Goal: Task Accomplishment & Management: Use online tool/utility

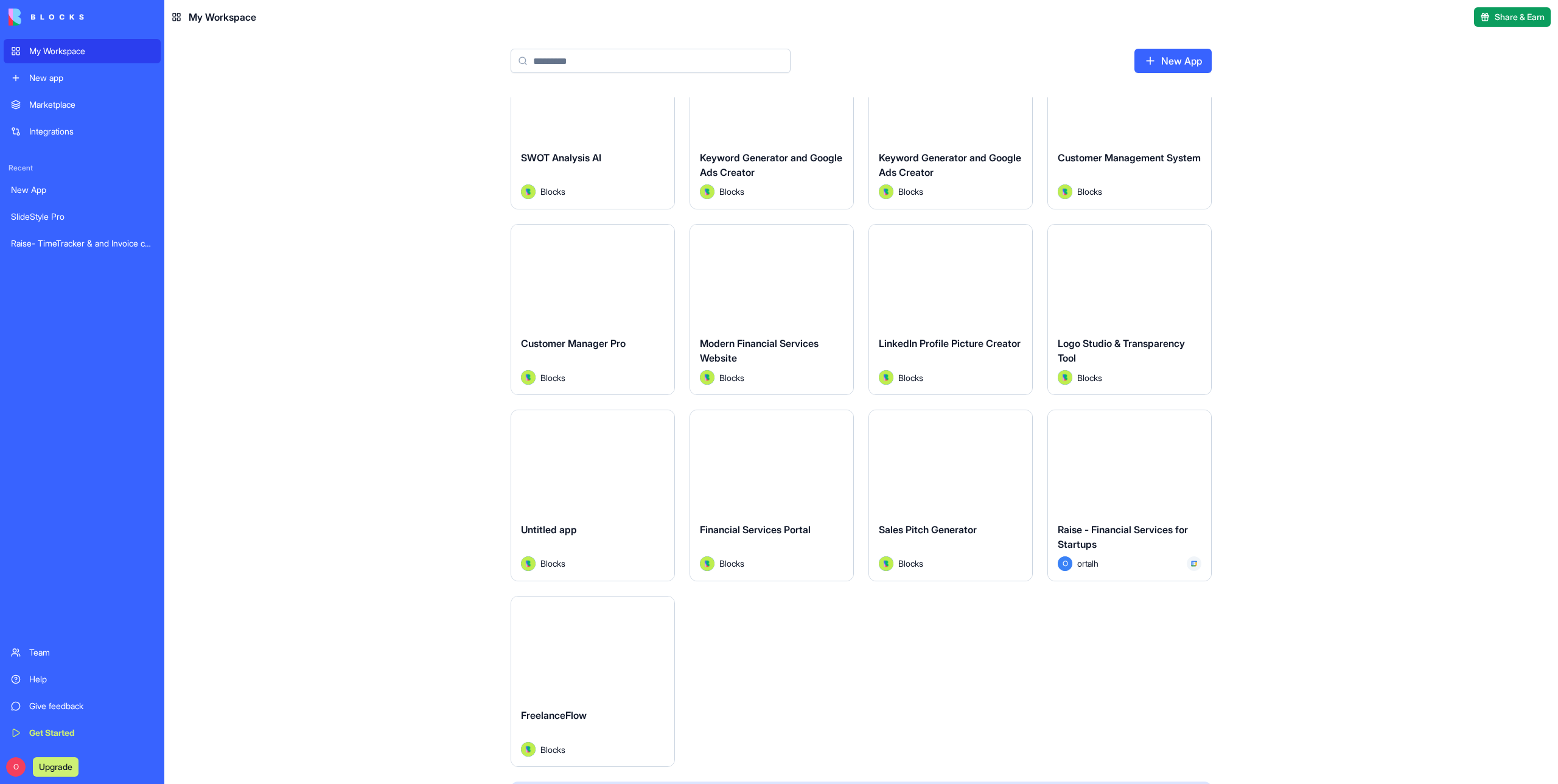
scroll to position [224, 0]
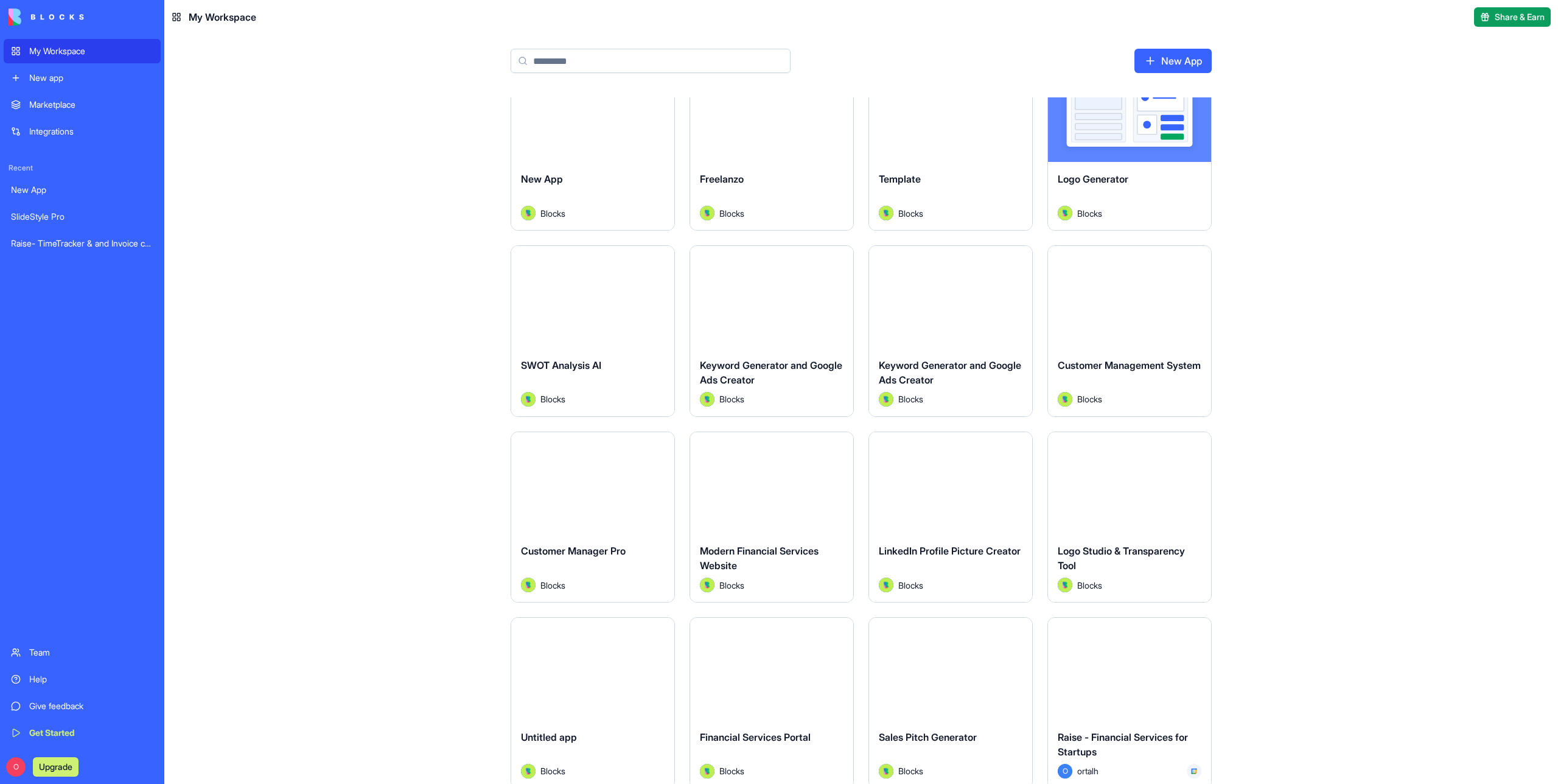
click at [1143, 669] on button "Launch" at bounding box center [1129, 669] width 91 height 25
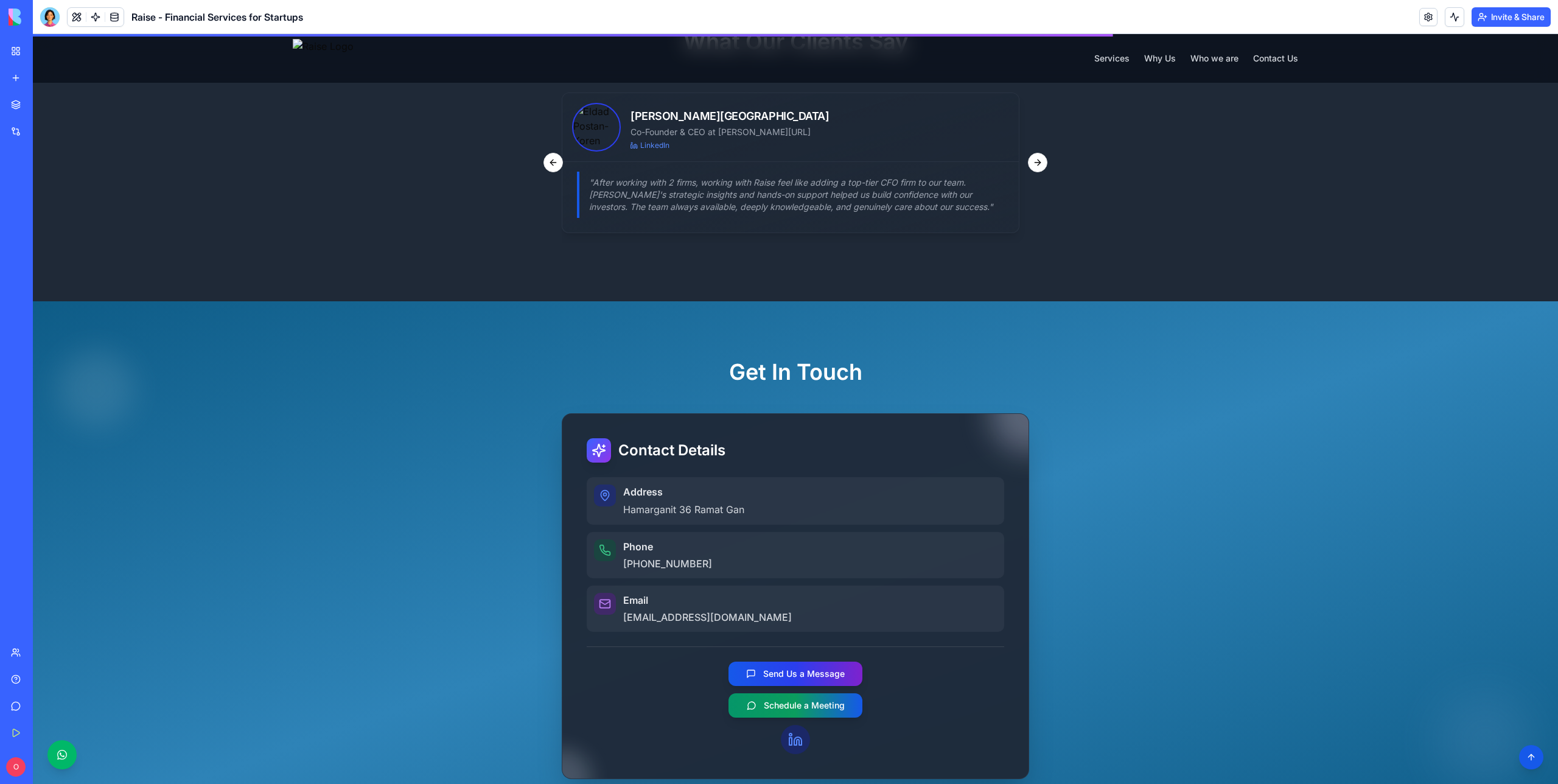
scroll to position [1541, 0]
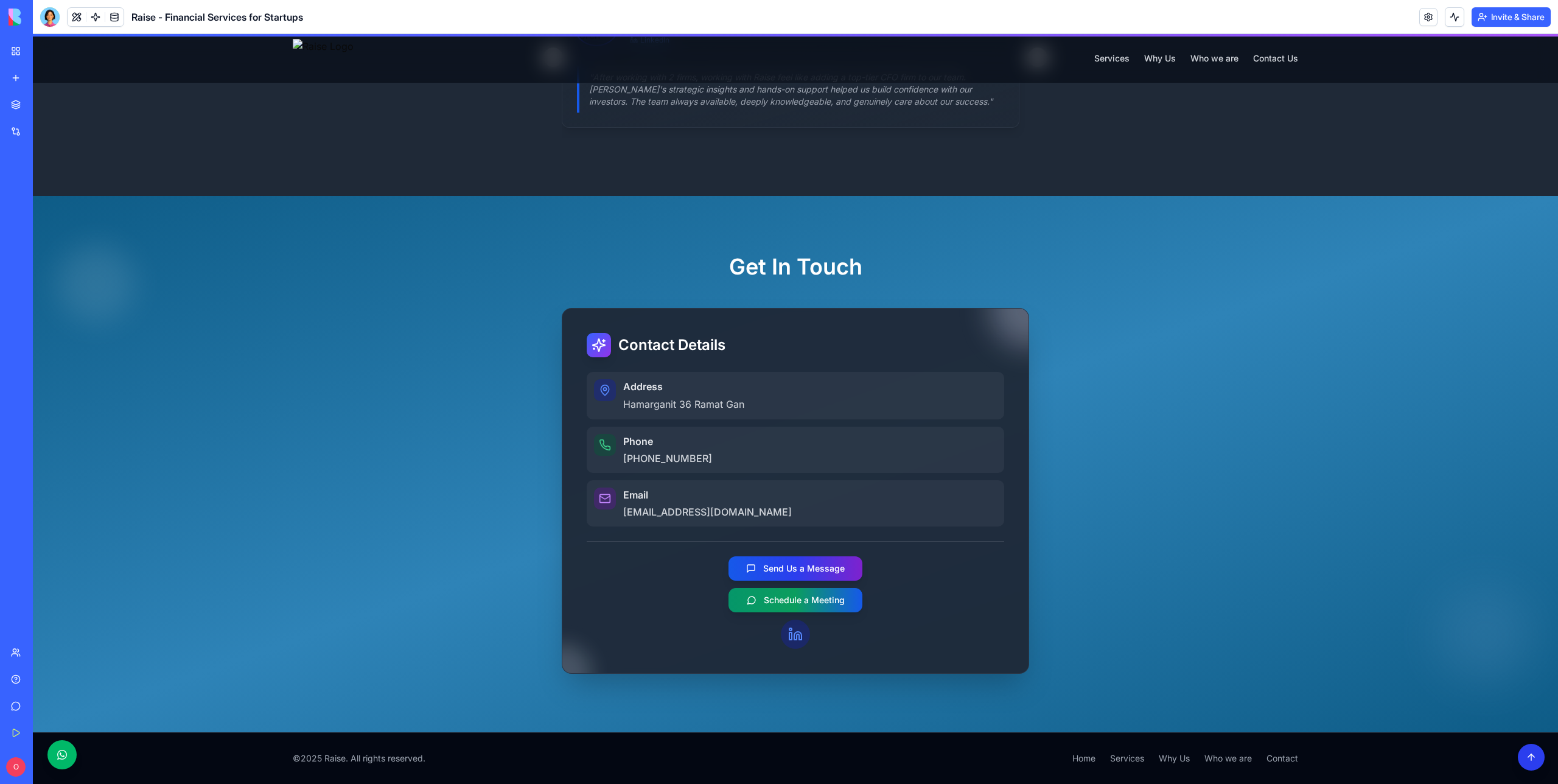
click at [1538, 753] on button "Scroll back to top" at bounding box center [1532, 757] width 27 height 27
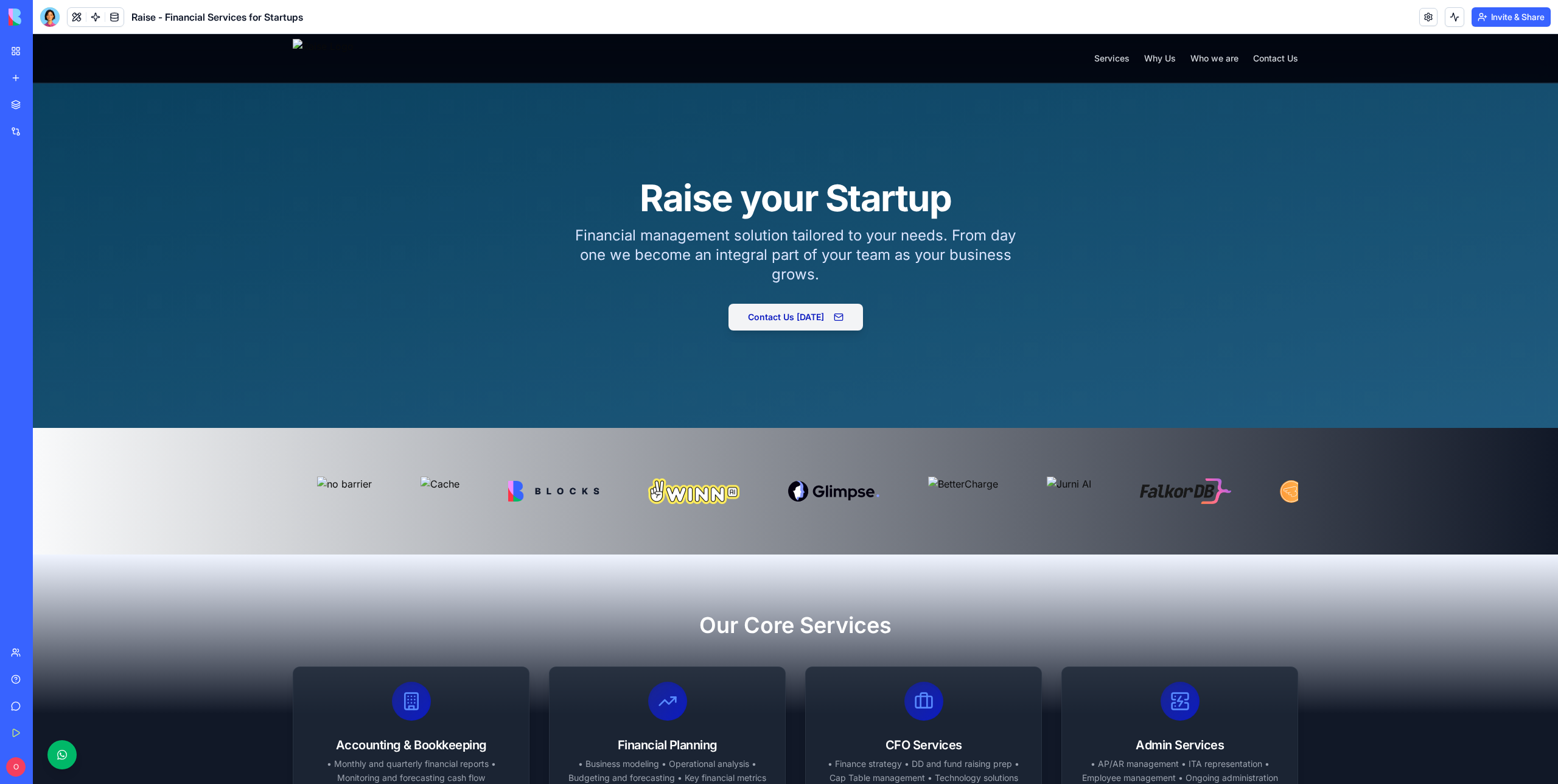
scroll to position [0, 0]
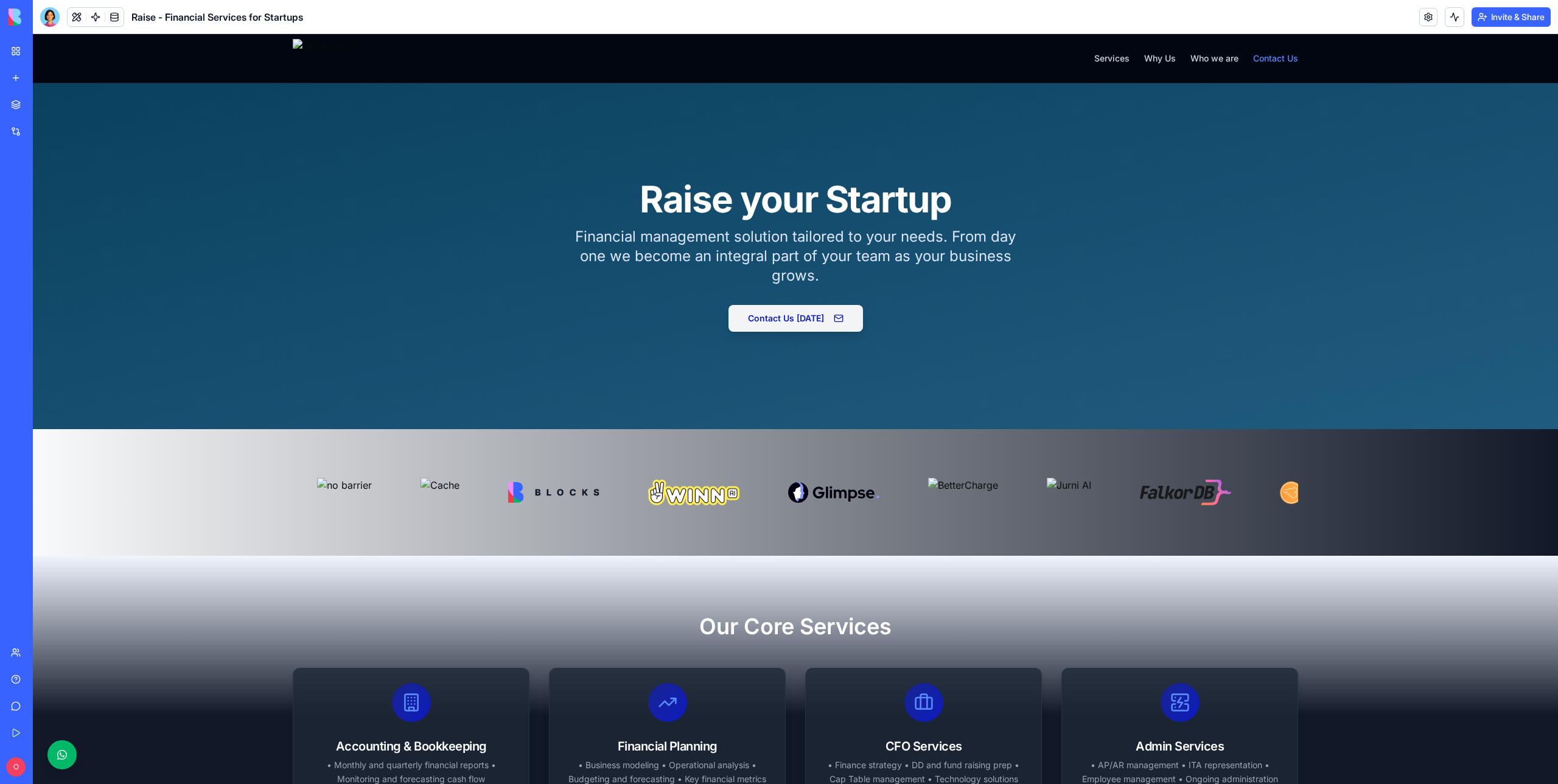
click at [1279, 55] on link "Contact Us" at bounding box center [1276, 58] width 45 height 12
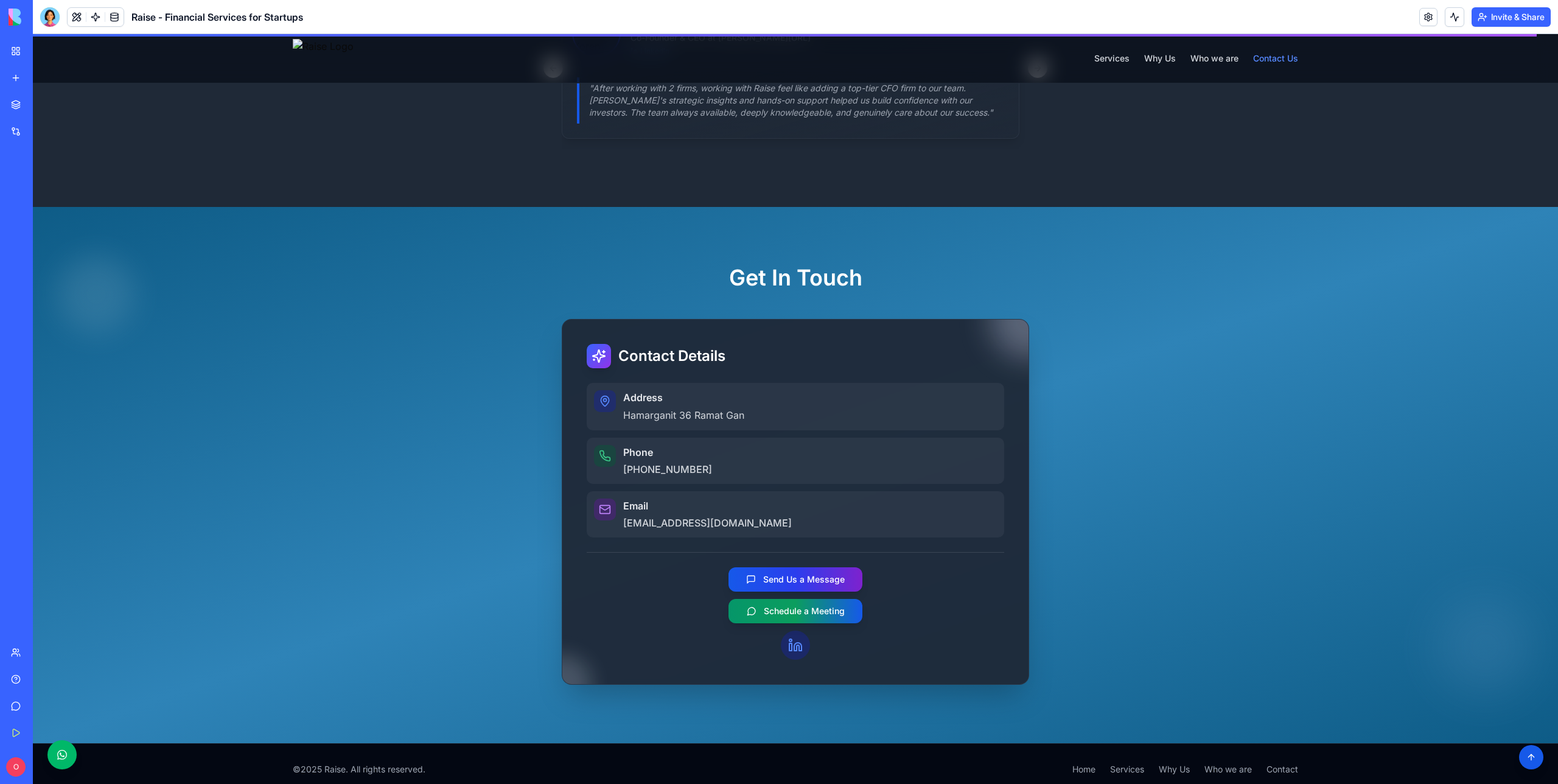
scroll to position [1541, 0]
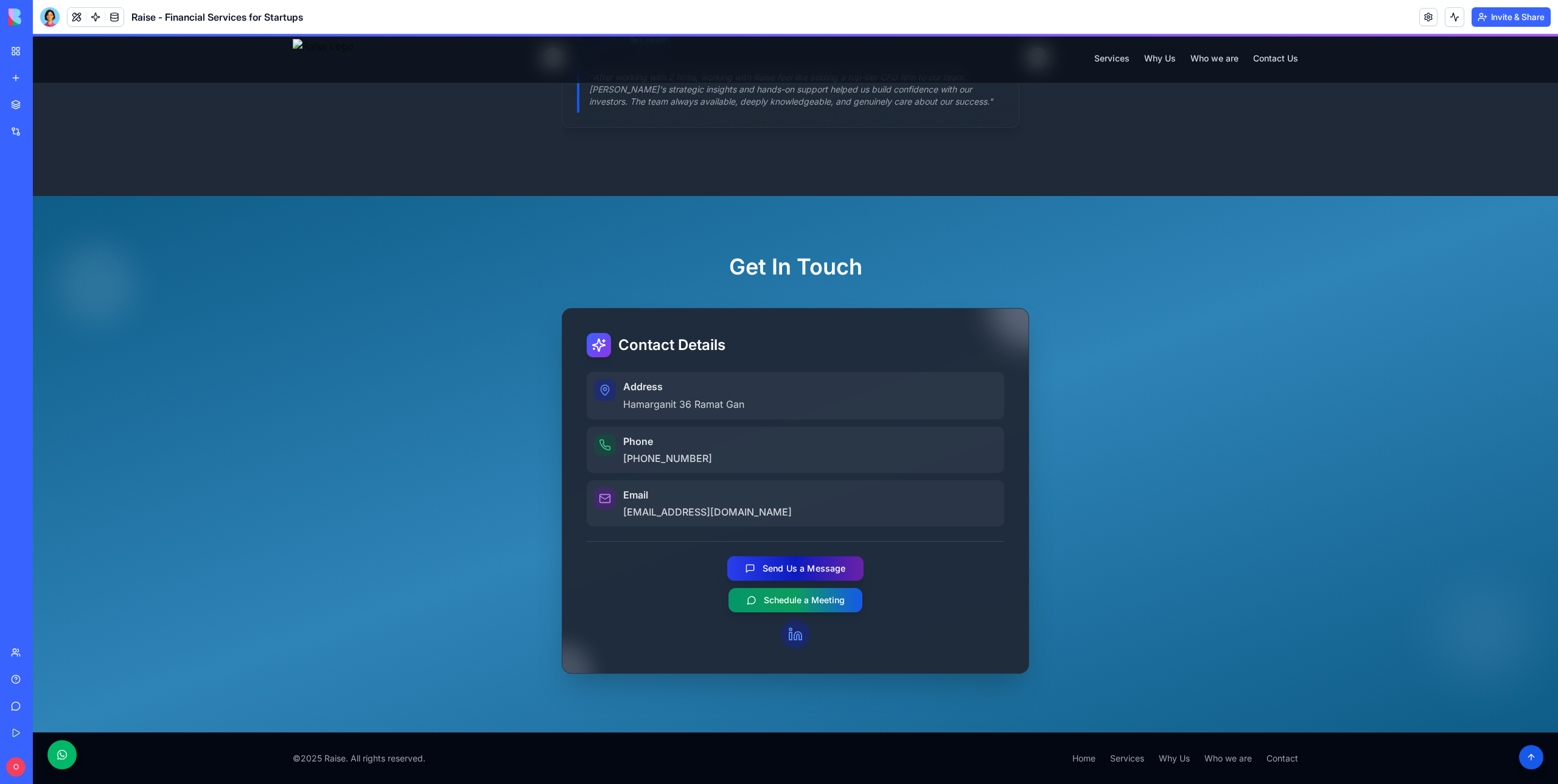
click at [829, 561] on button "Send Us a Message" at bounding box center [795, 568] width 137 height 25
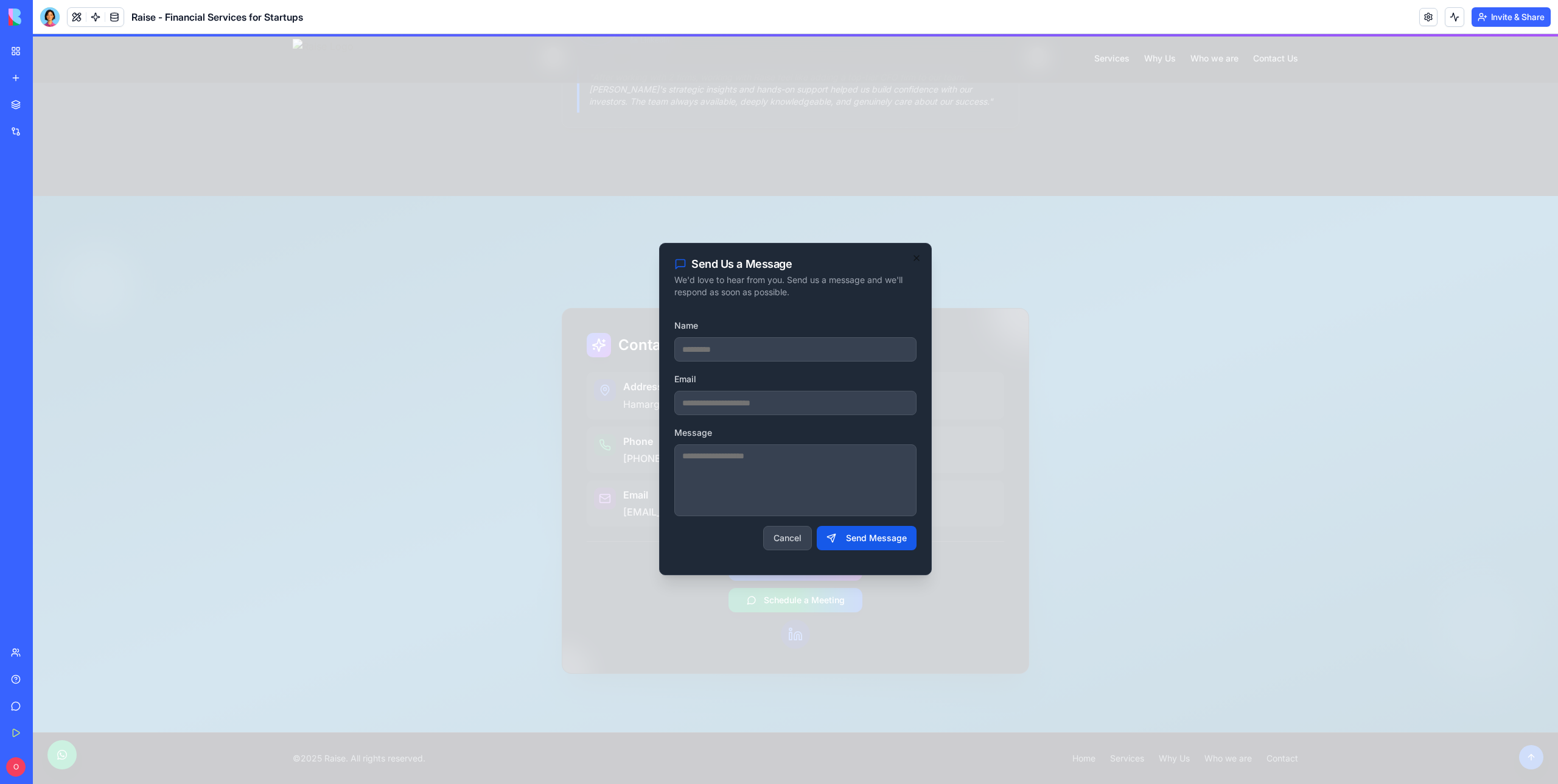
click at [790, 539] on button "Cancel" at bounding box center [787, 538] width 48 height 25
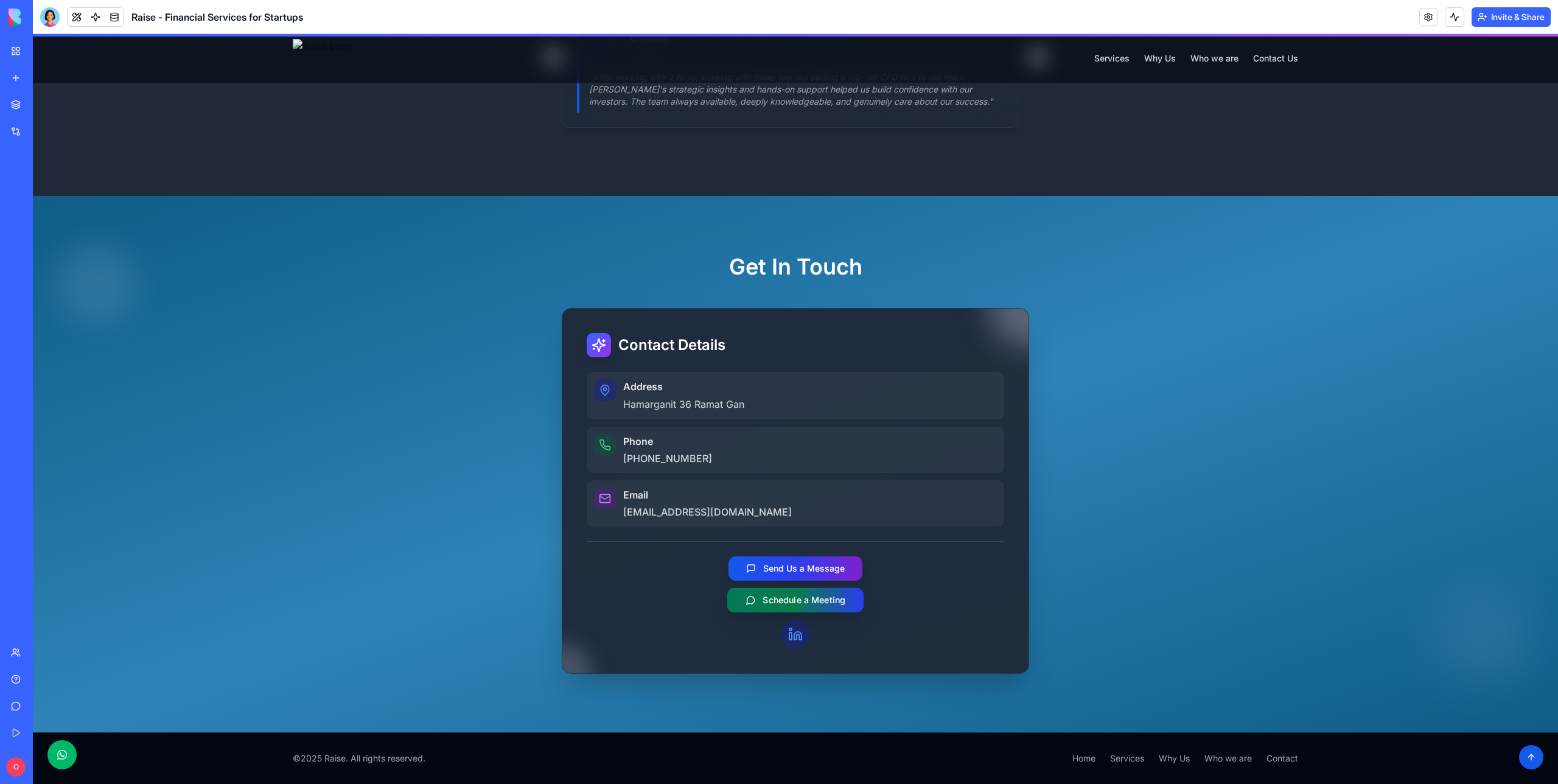
click at [793, 598] on span "Schedule a Meeting" at bounding box center [804, 600] width 83 height 12
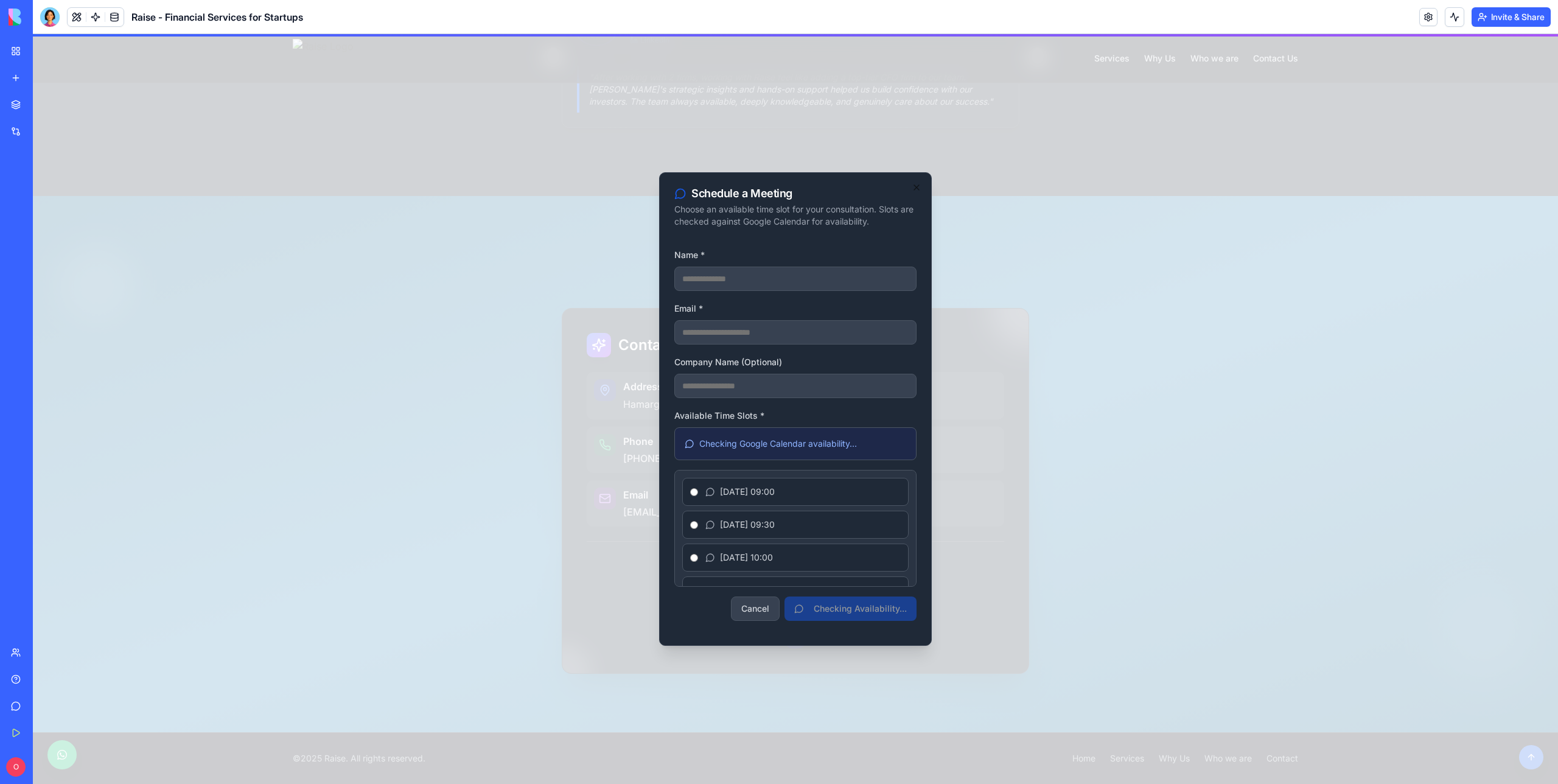
click at [761, 613] on button "Cancel" at bounding box center [755, 608] width 48 height 25
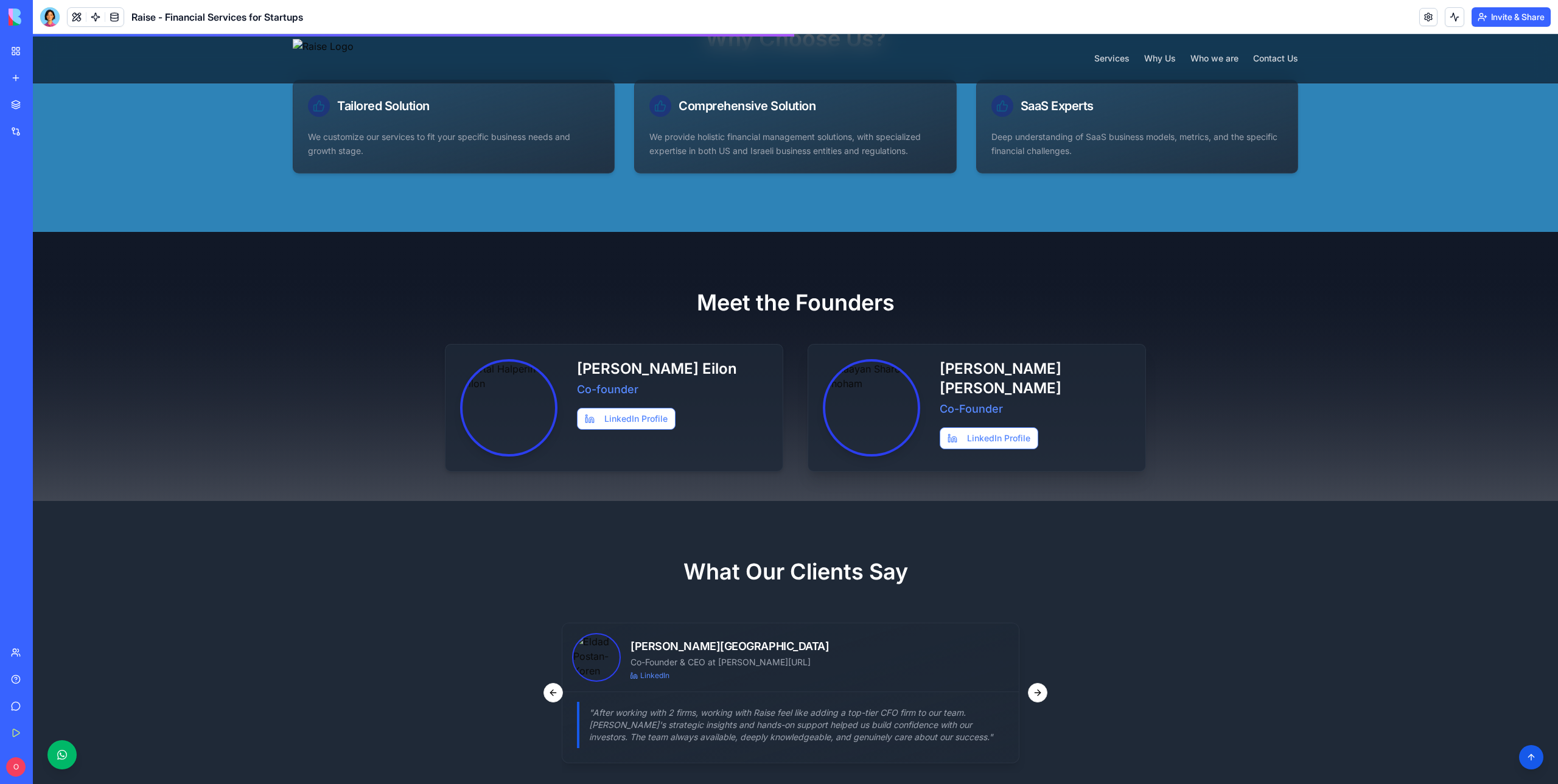
scroll to position [0, 0]
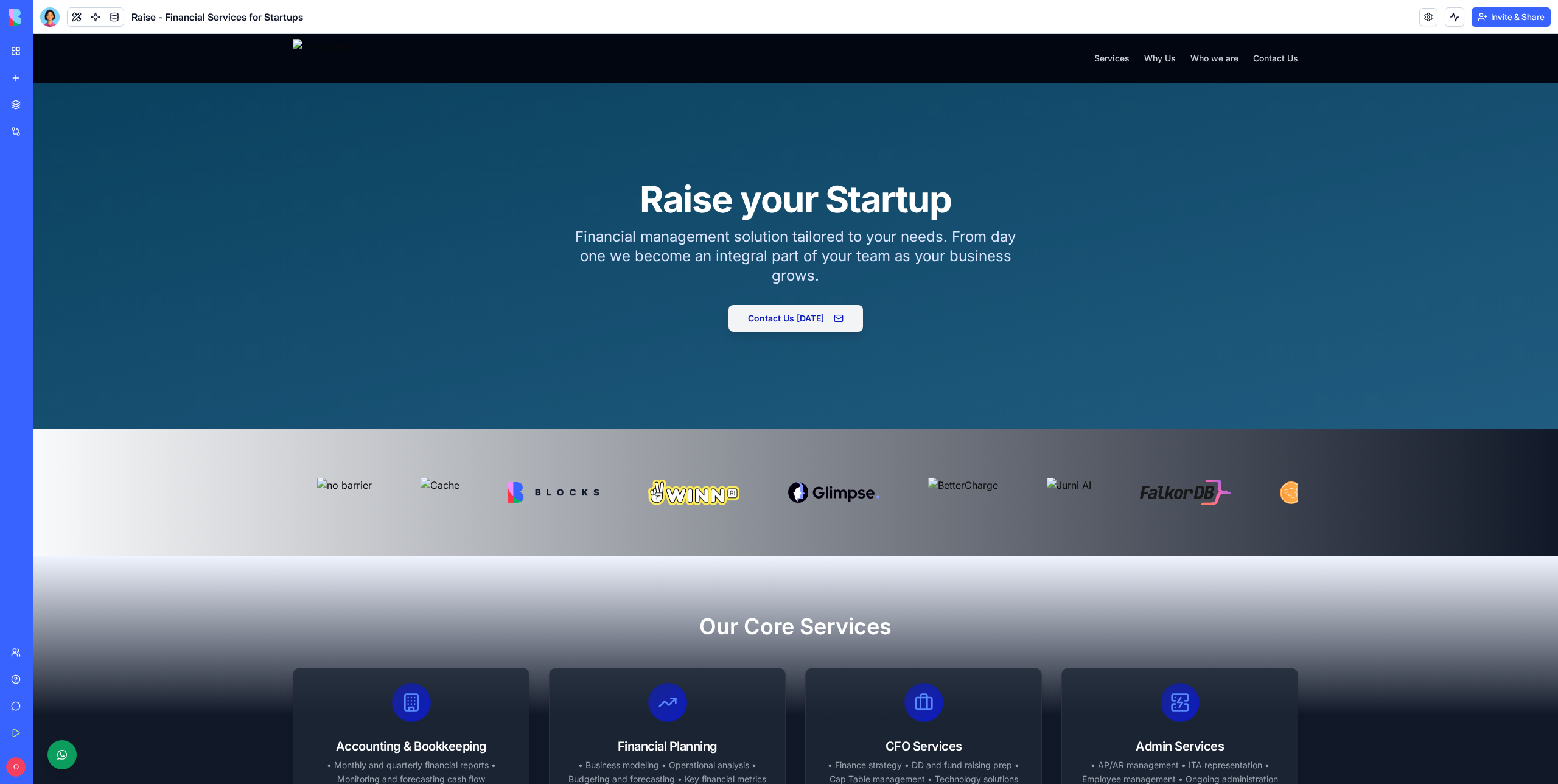
click at [72, 757] on button "Contact us on WhatsApp" at bounding box center [62, 754] width 29 height 29
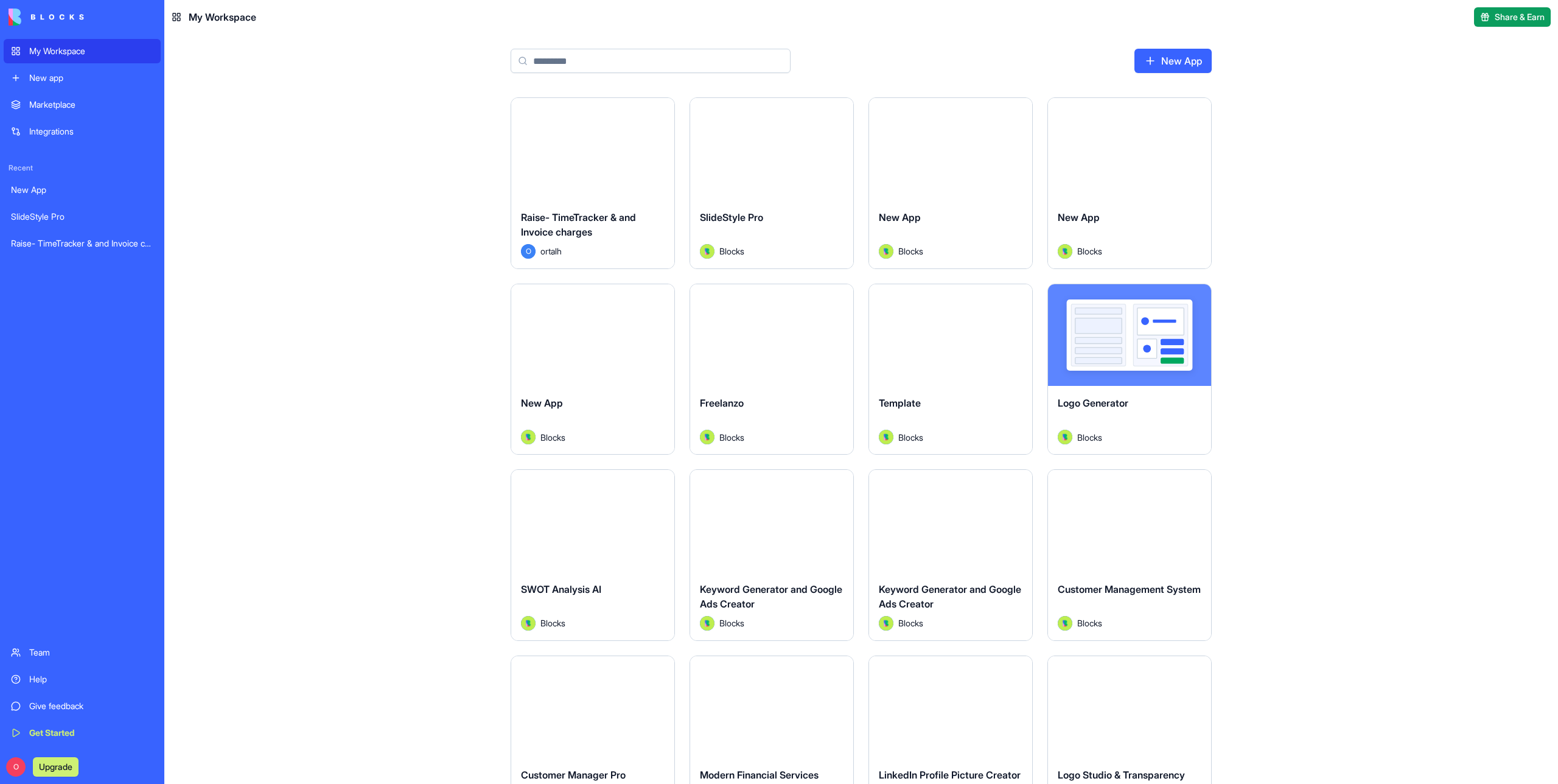
click at [617, 154] on button "Launch" at bounding box center [593, 149] width 91 height 25
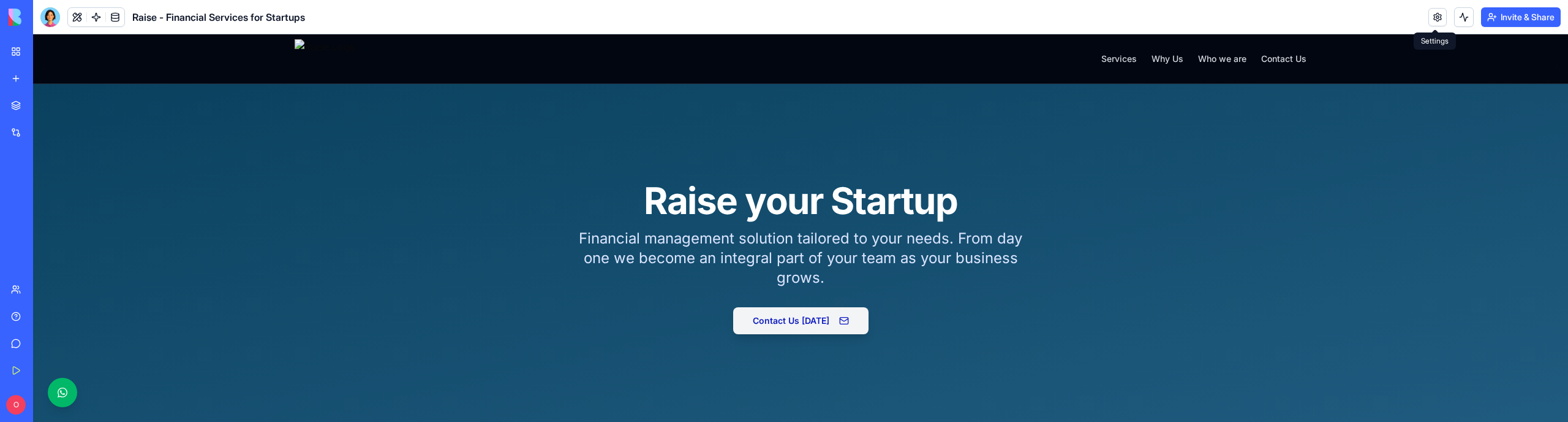
click at [1436, 9] on link at bounding box center [1438, 17] width 18 height 18
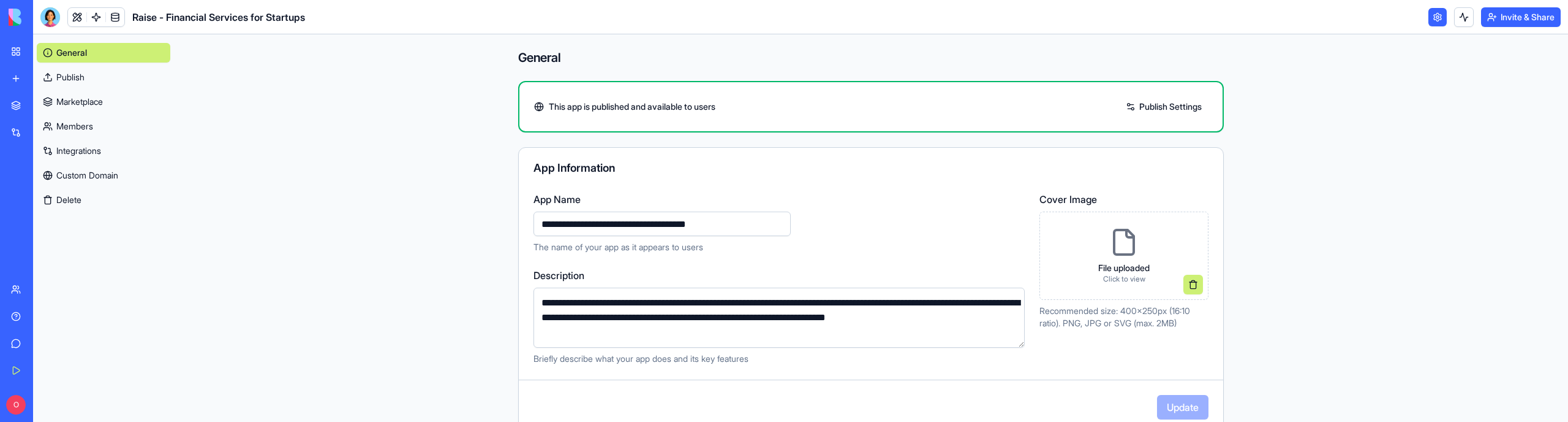
click at [67, 74] on link "Publish" at bounding box center [103, 77] width 134 height 20
